Goal: Information Seeking & Learning: Learn about a topic

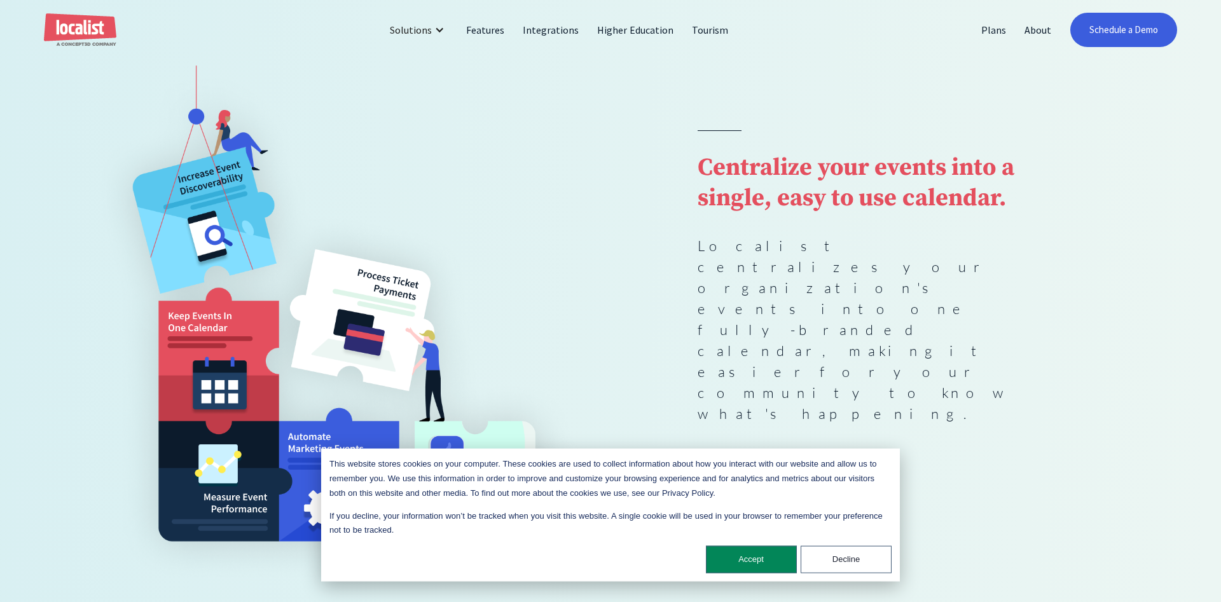
scroll to position [130, 0]
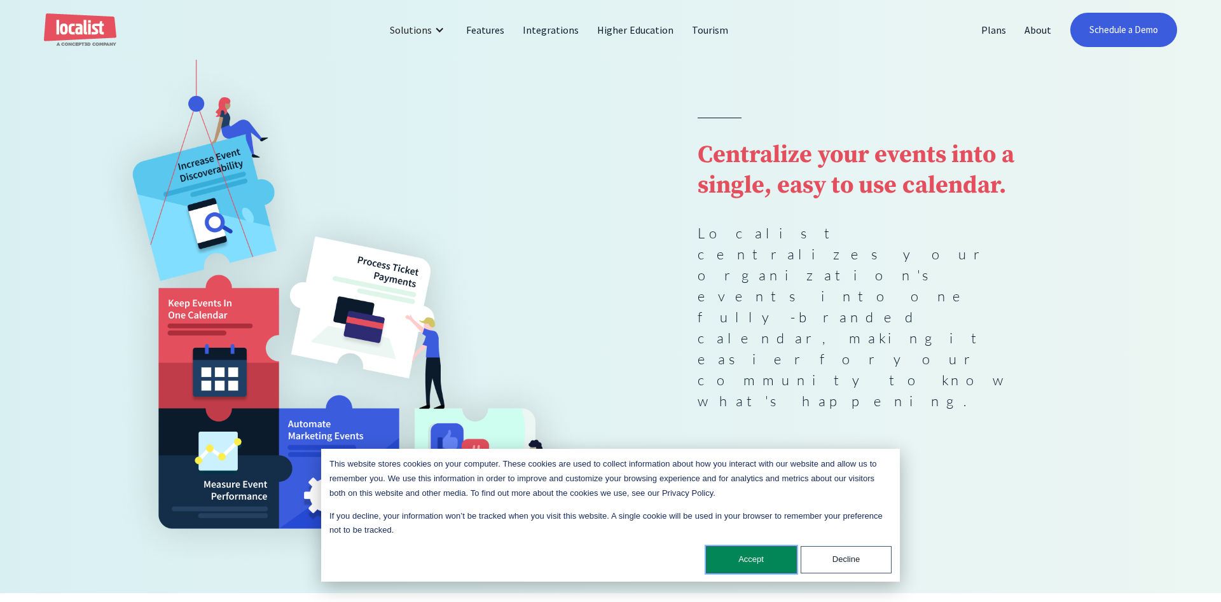
click at [750, 553] on button "Accept" at bounding box center [751, 559] width 91 height 27
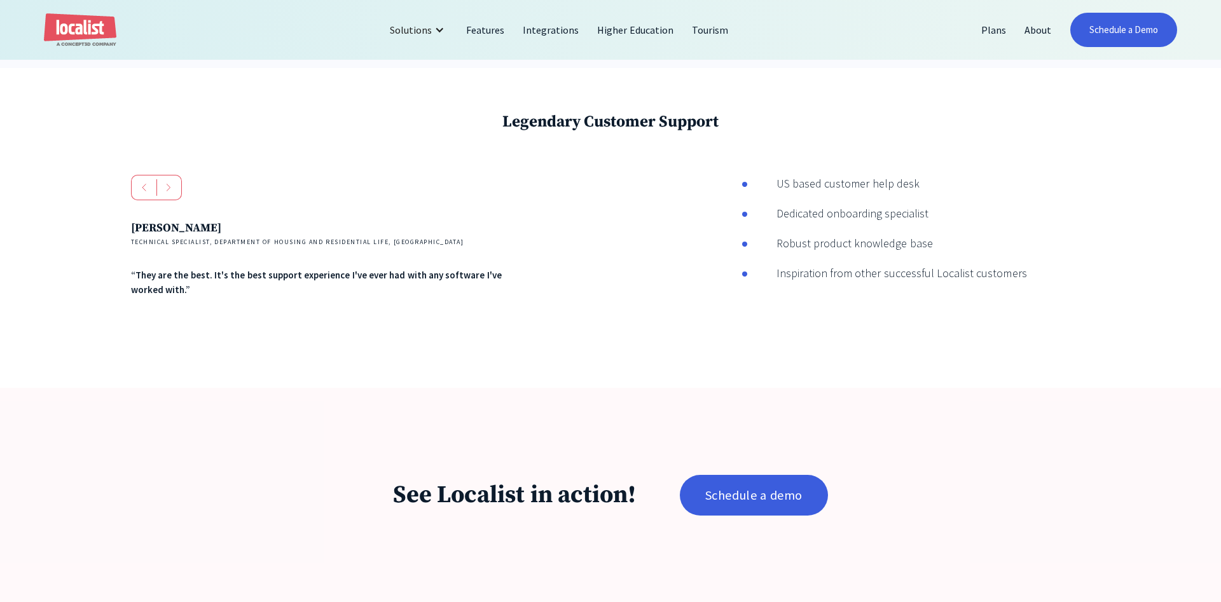
scroll to position [2270, 0]
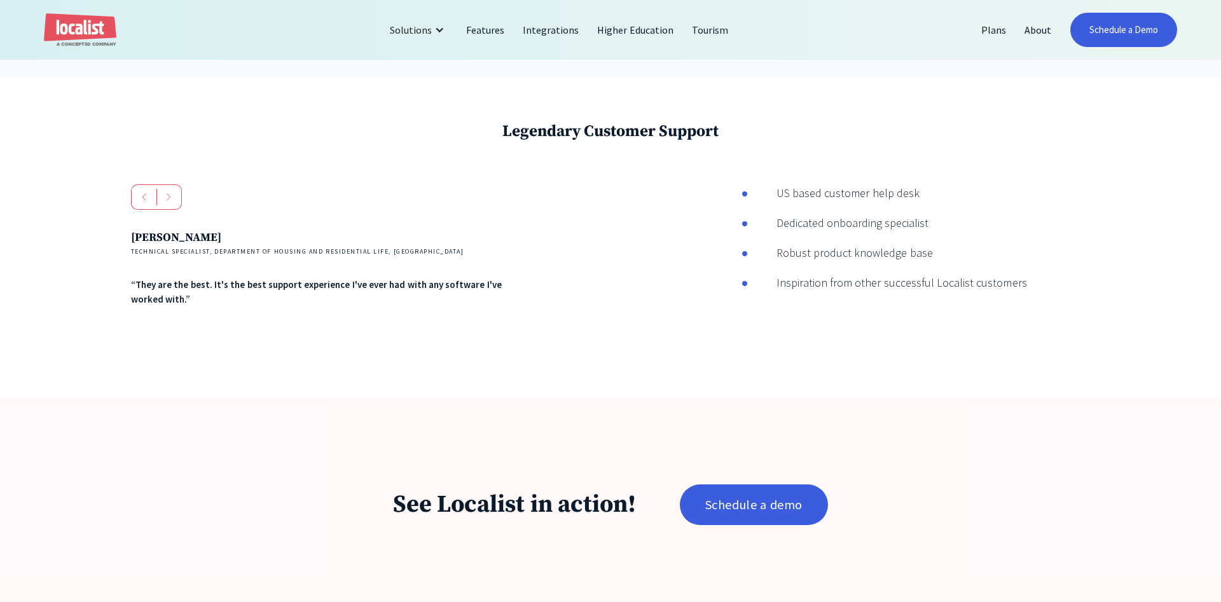
drag, startPoint x: 927, startPoint y: 205, endPoint x: 945, endPoint y: 97, distance: 108.9
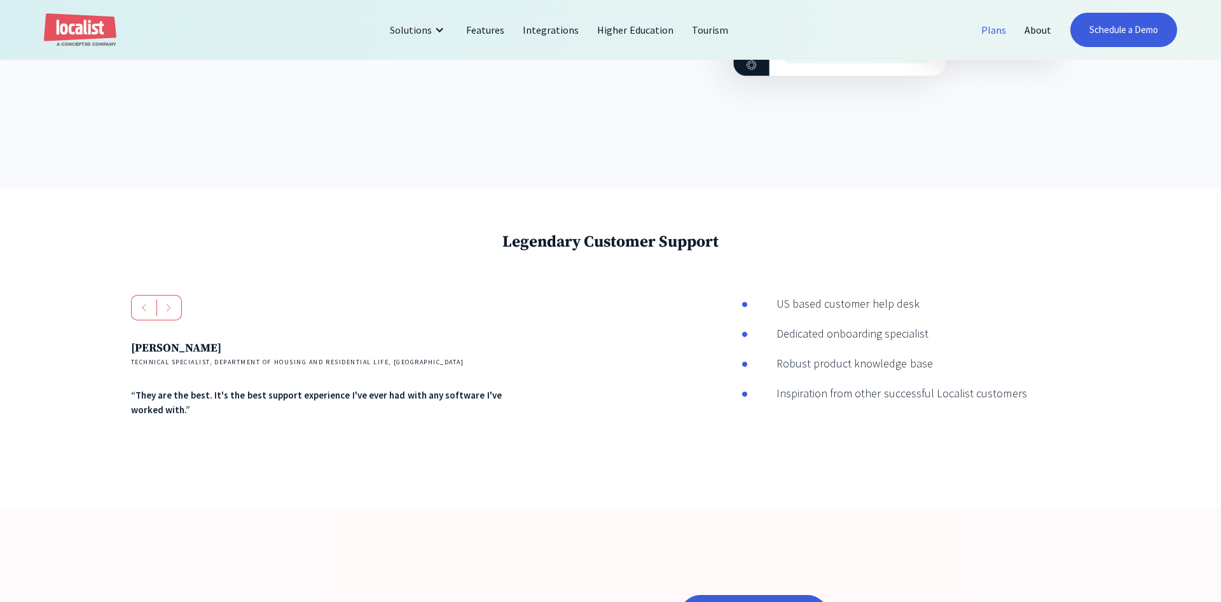
click at [994, 35] on link "Plans" at bounding box center [993, 30] width 43 height 31
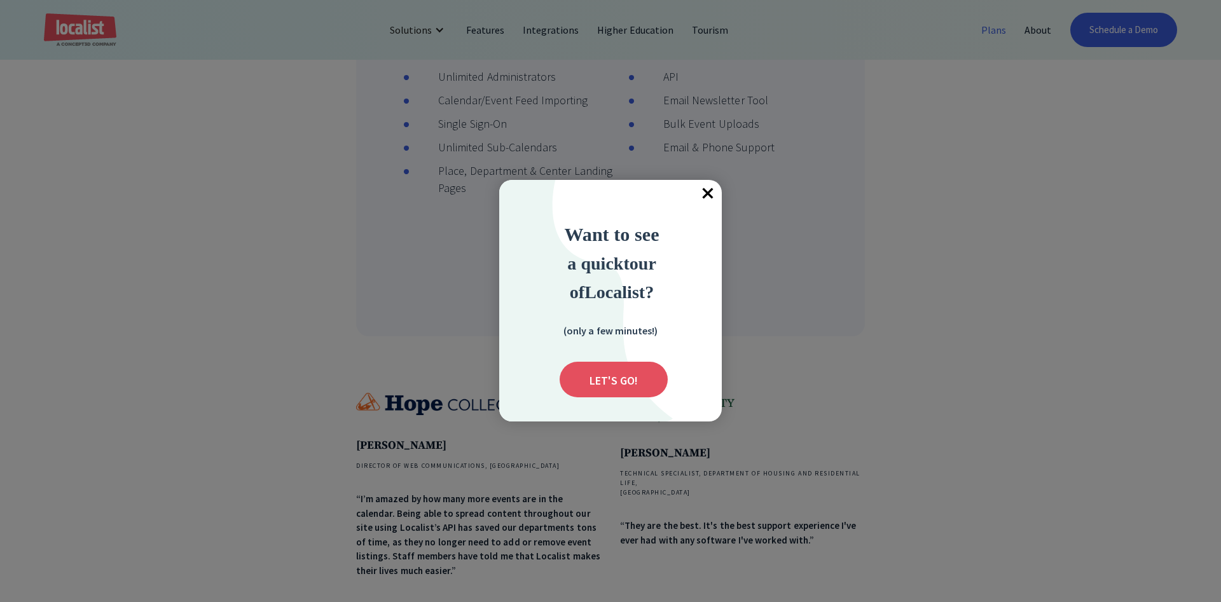
scroll to position [843, 0]
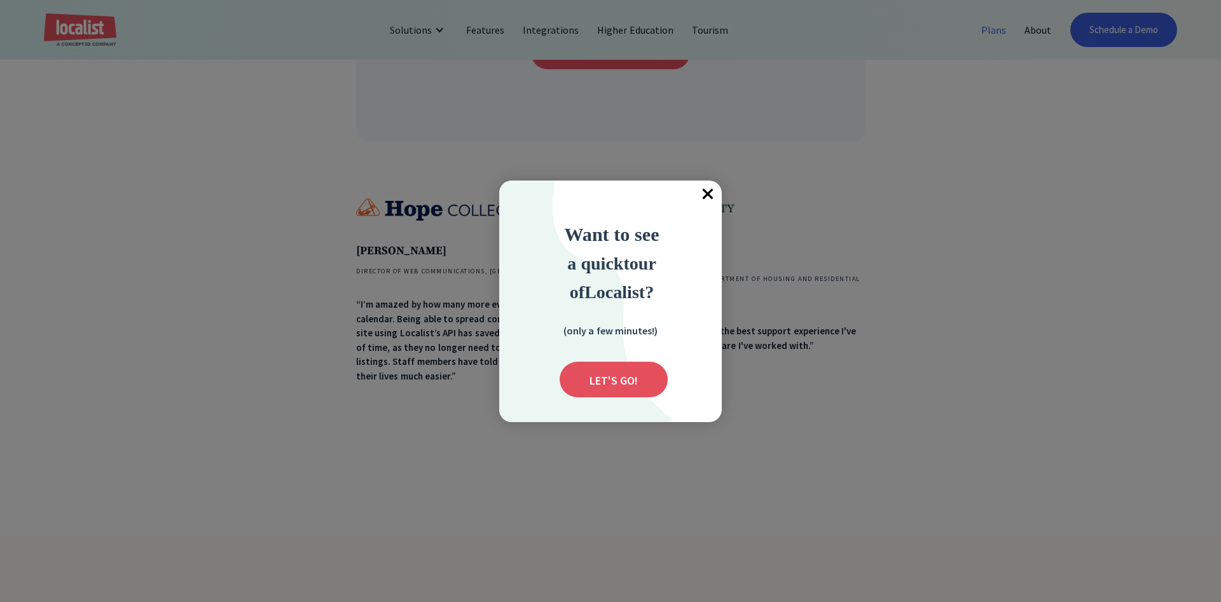
click at [703, 200] on span "×" at bounding box center [708, 195] width 28 height 28
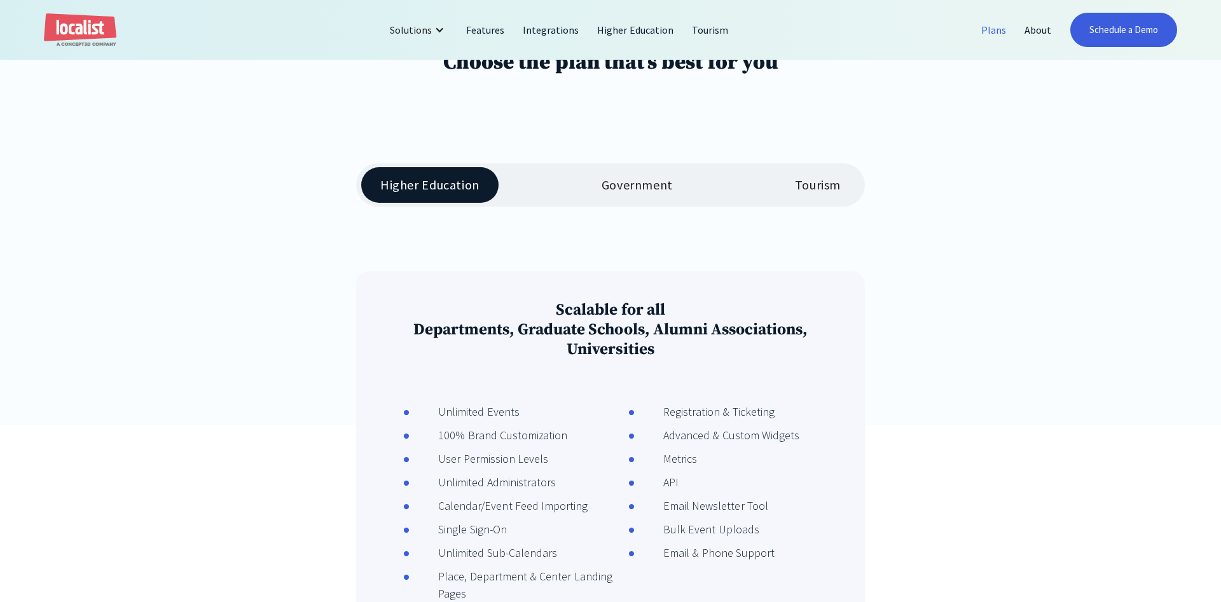
scroll to position [65, 0]
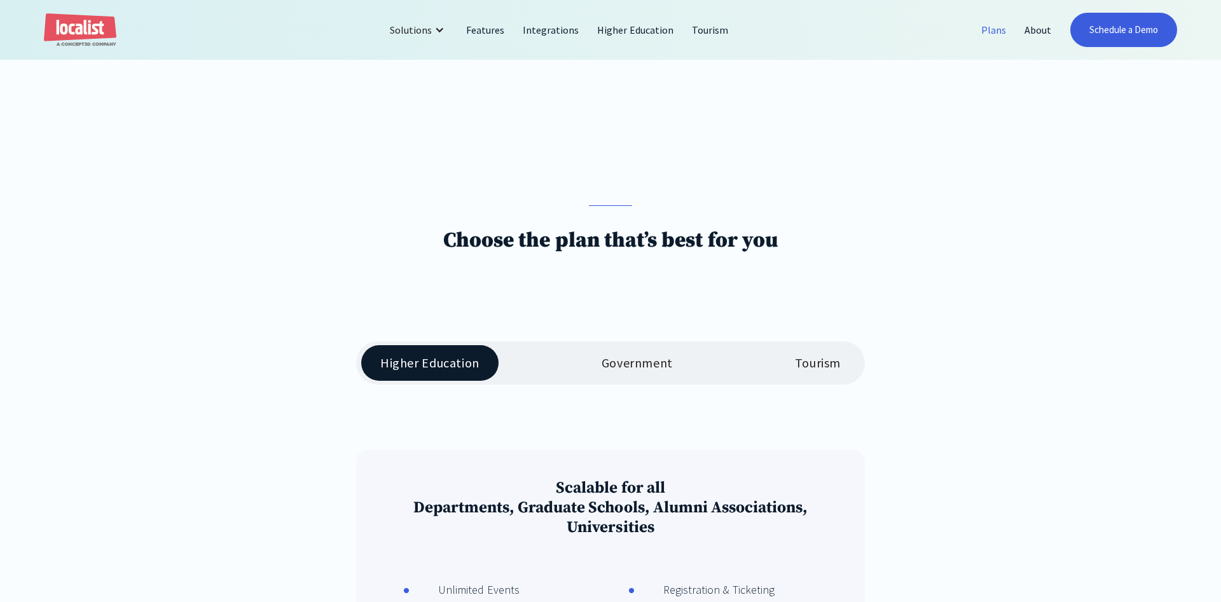
click at [613, 365] on div "Government" at bounding box center [637, 362] width 71 height 15
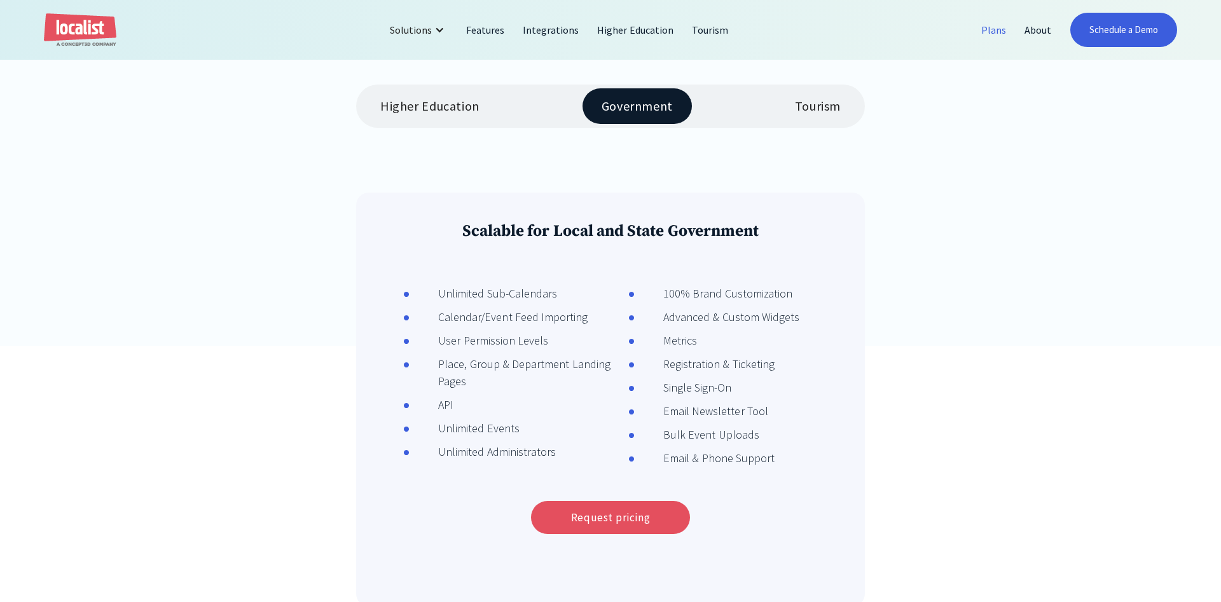
scroll to position [259, 0]
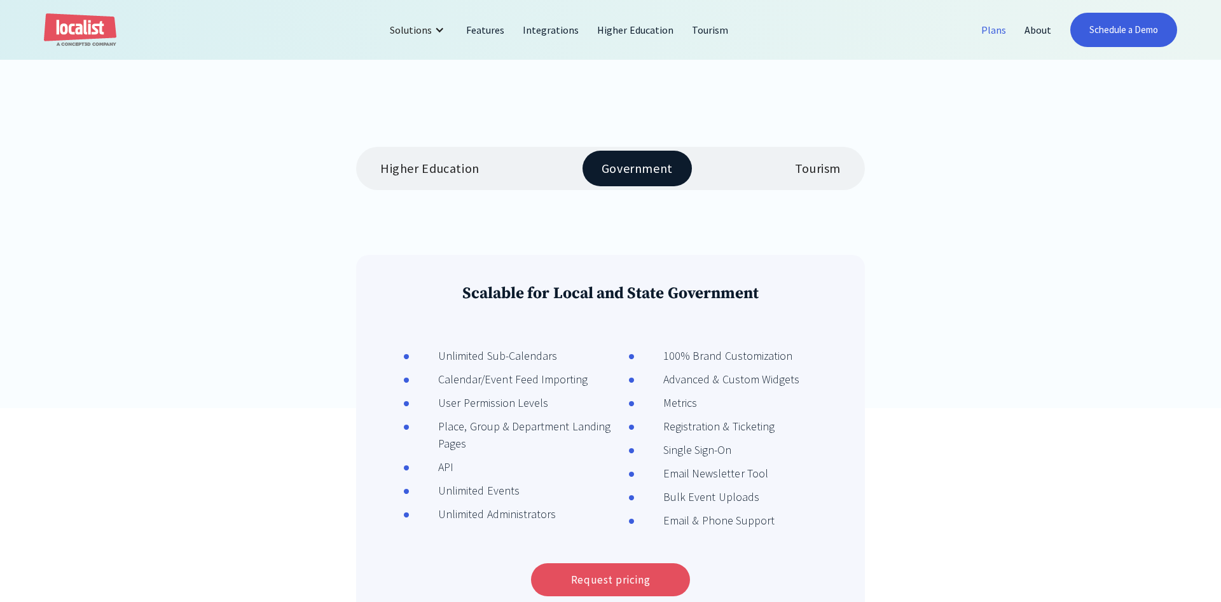
click at [791, 166] on link "Tourism" at bounding box center [818, 169] width 84 height 36
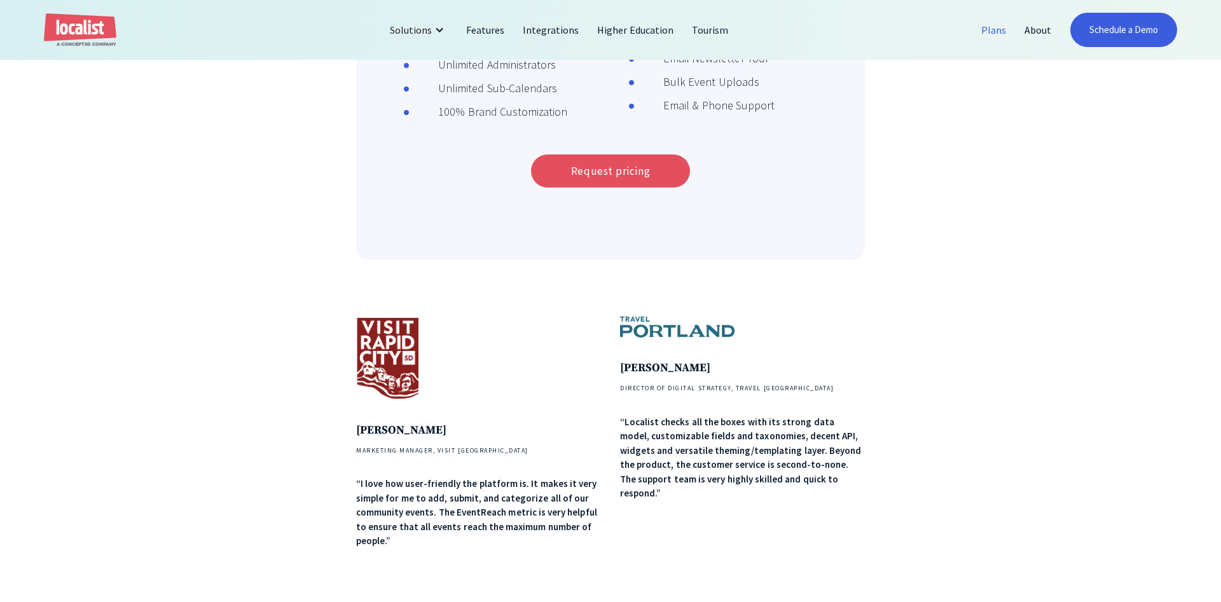
scroll to position [713, 0]
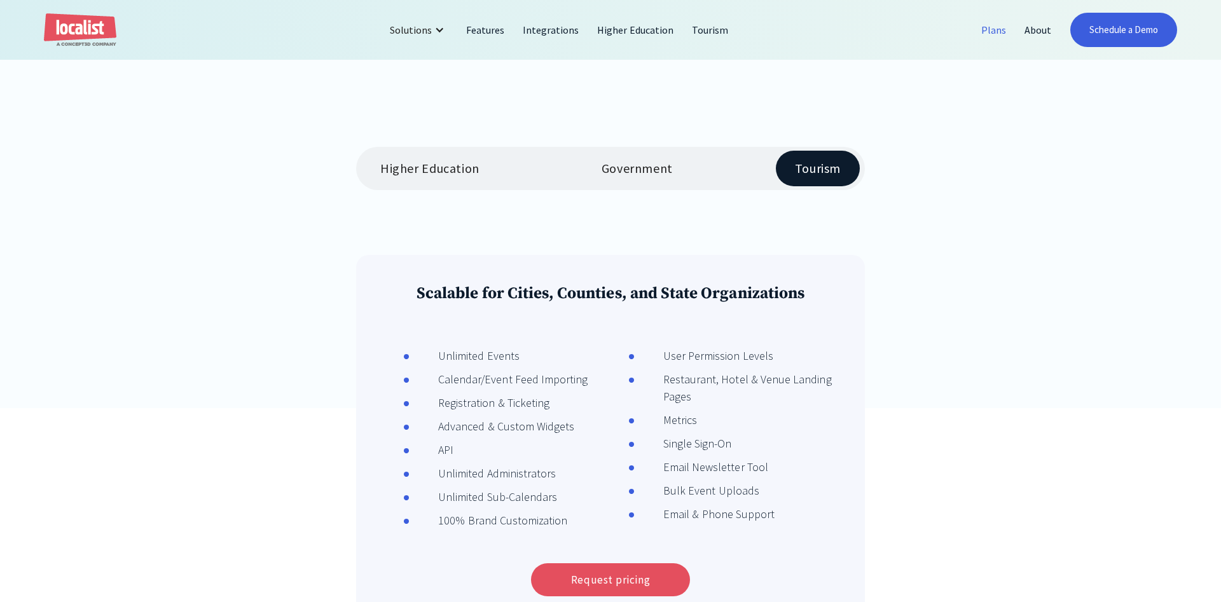
click at [649, 158] on link "Government" at bounding box center [636, 169] width 109 height 36
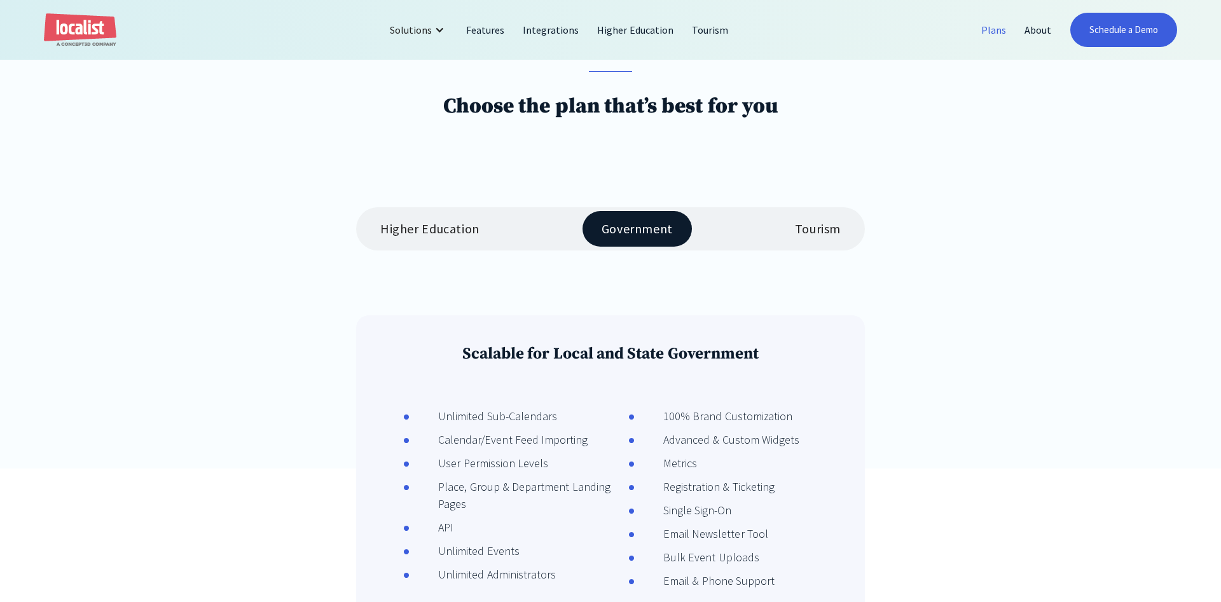
scroll to position [195, 0]
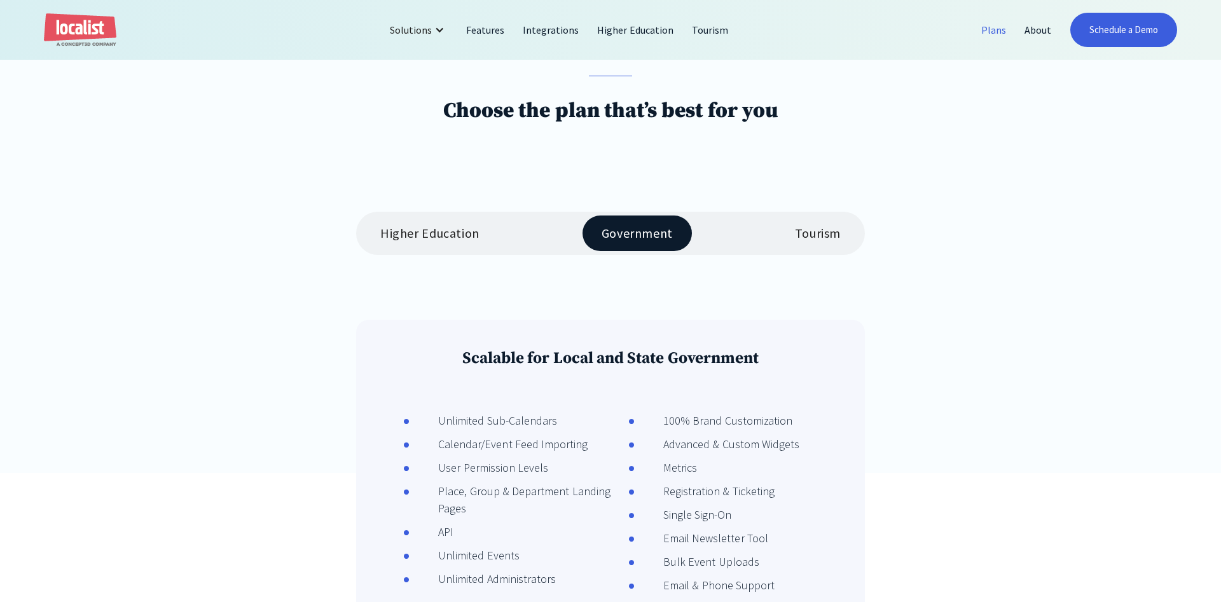
click at [501, 240] on div "Higher Education Government Tourism" at bounding box center [610, 233] width 509 height 43
click at [474, 233] on div "Higher Education" at bounding box center [429, 233] width 99 height 15
